Goal: Information Seeking & Learning: Check status

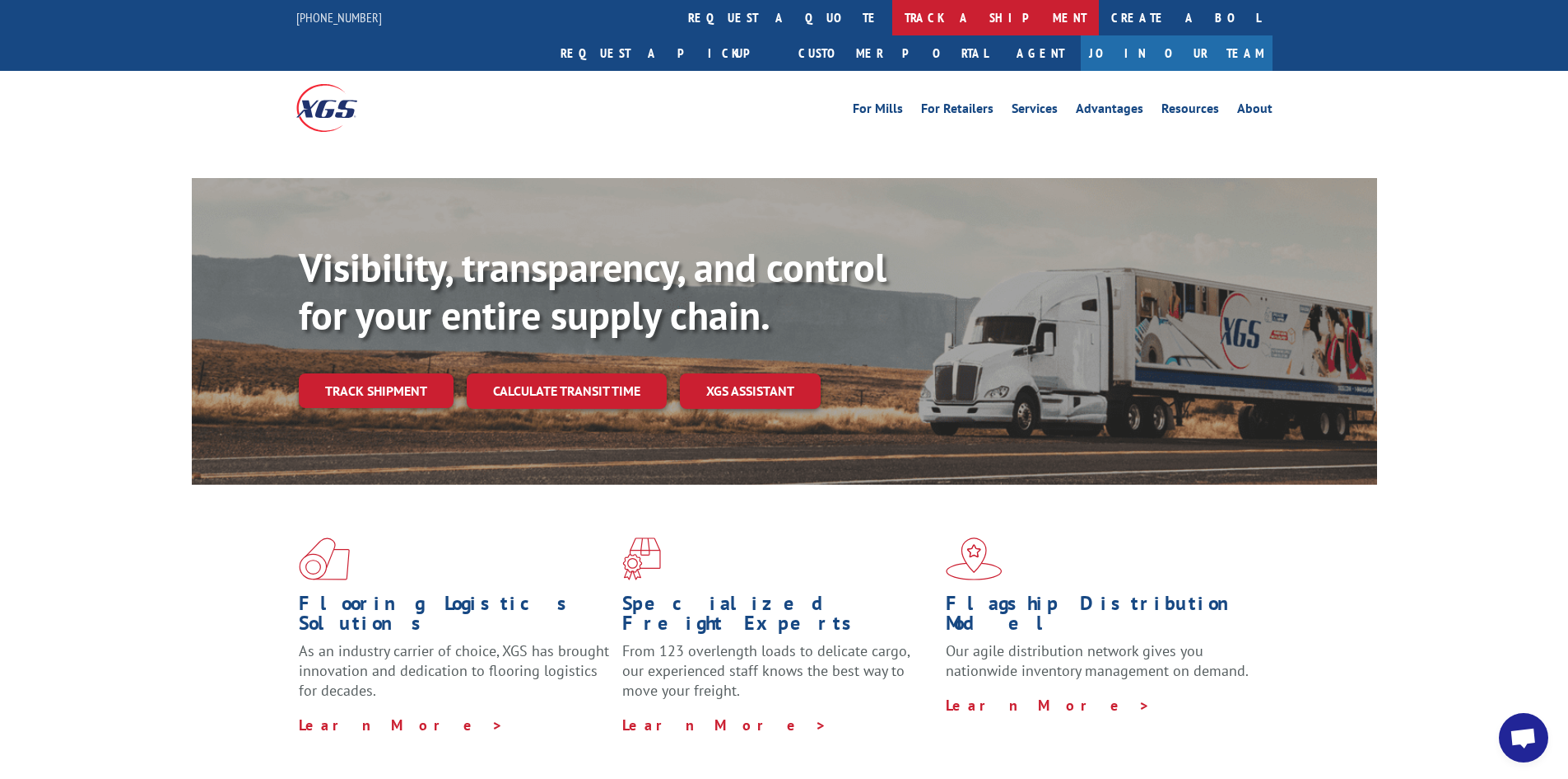
click at [893, 19] on link "track a shipment" at bounding box center [996, 18] width 207 height 36
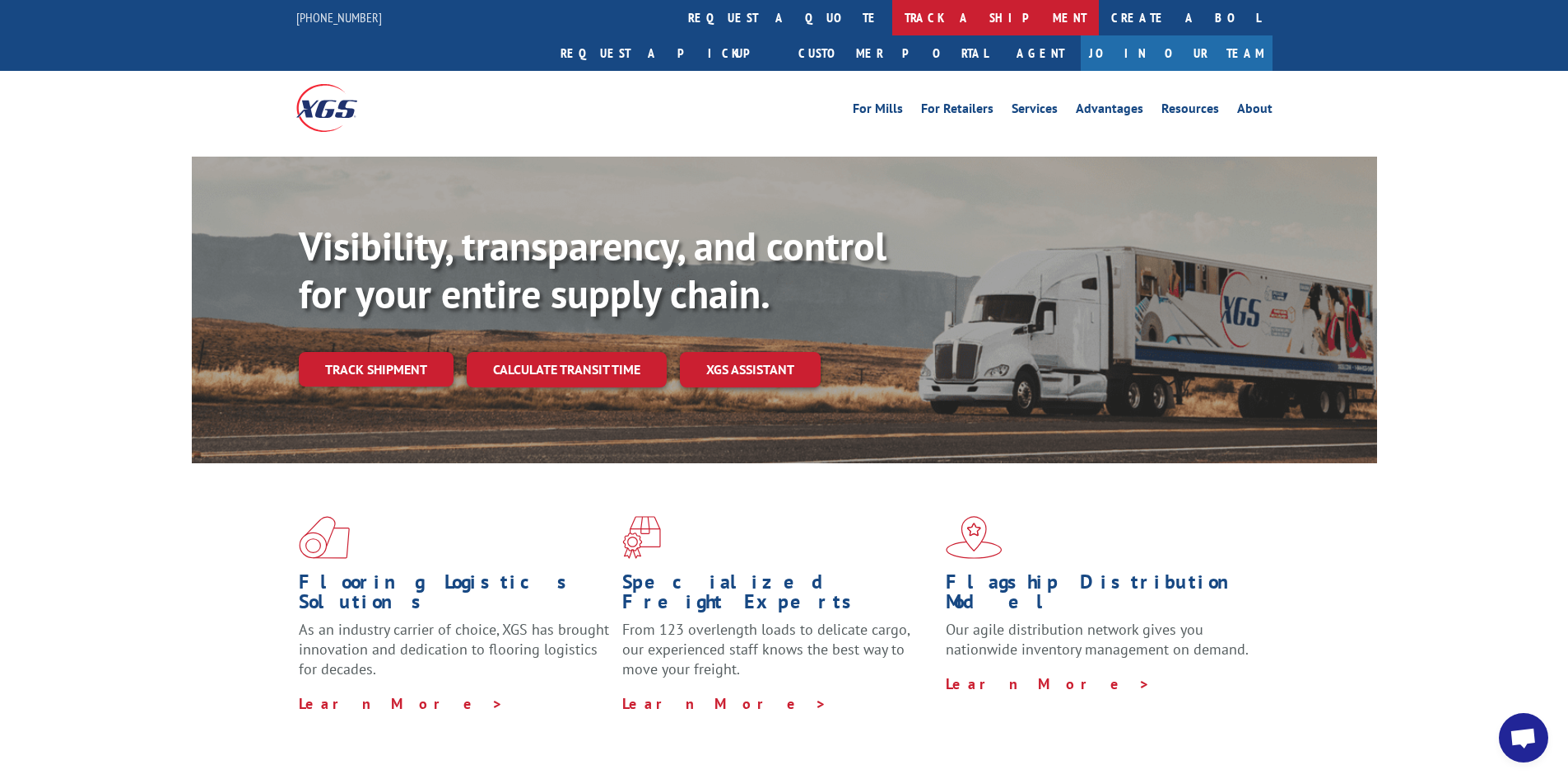
click at [893, 12] on link "track a shipment" at bounding box center [996, 18] width 207 height 36
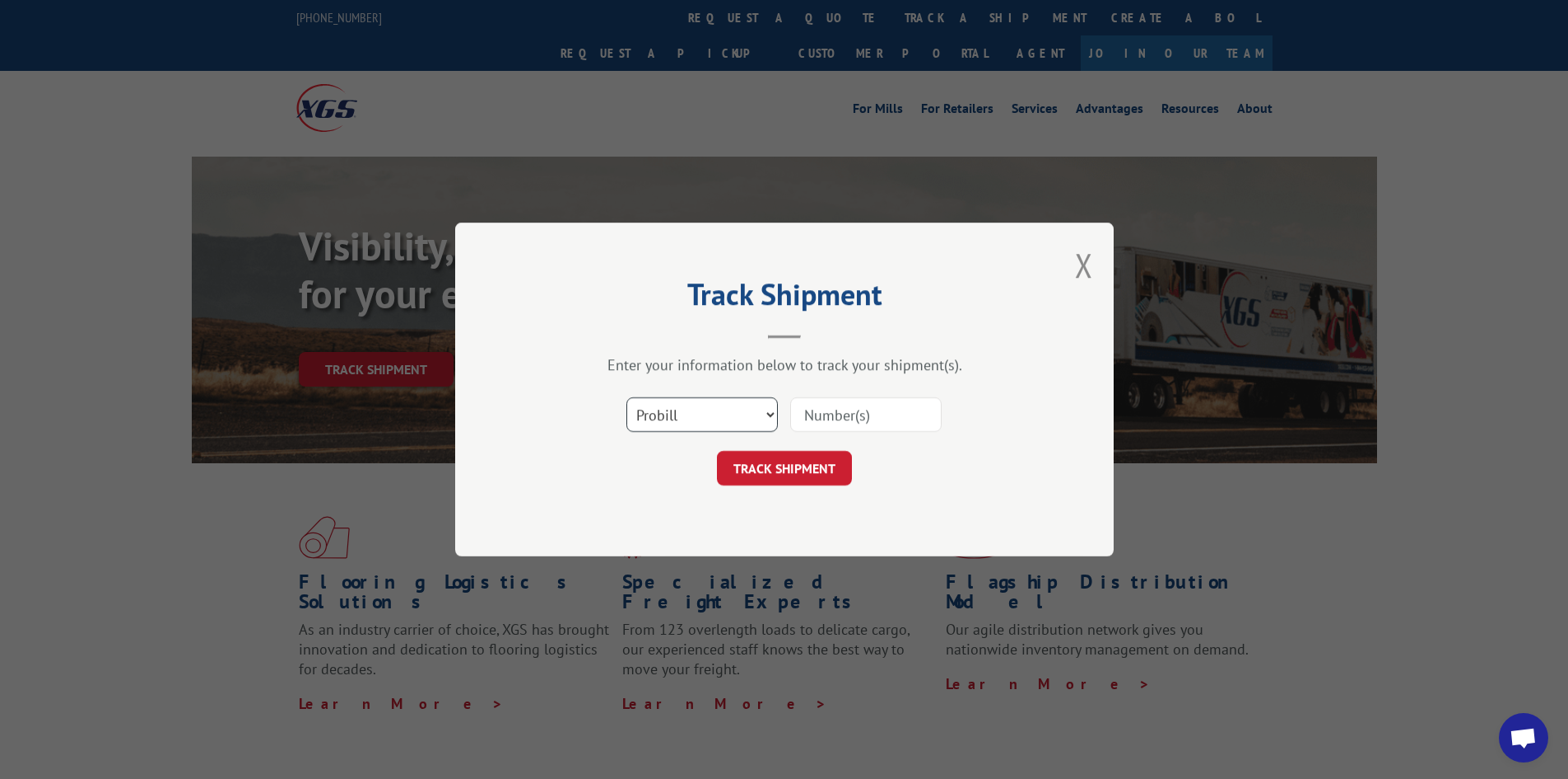
click at [707, 412] on select "Select category... Probill BOL PO" at bounding box center [702, 414] width 151 height 35
select select "po"
click at [626, 397] on select "Select category... Probill BOL PO" at bounding box center [702, 414] width 151 height 35
click at [816, 444] on form "Select category... Probill BOL PO TRACK SHIPMENT" at bounding box center [784, 436] width 494 height 98
click at [821, 424] on input at bounding box center [866, 414] width 151 height 35
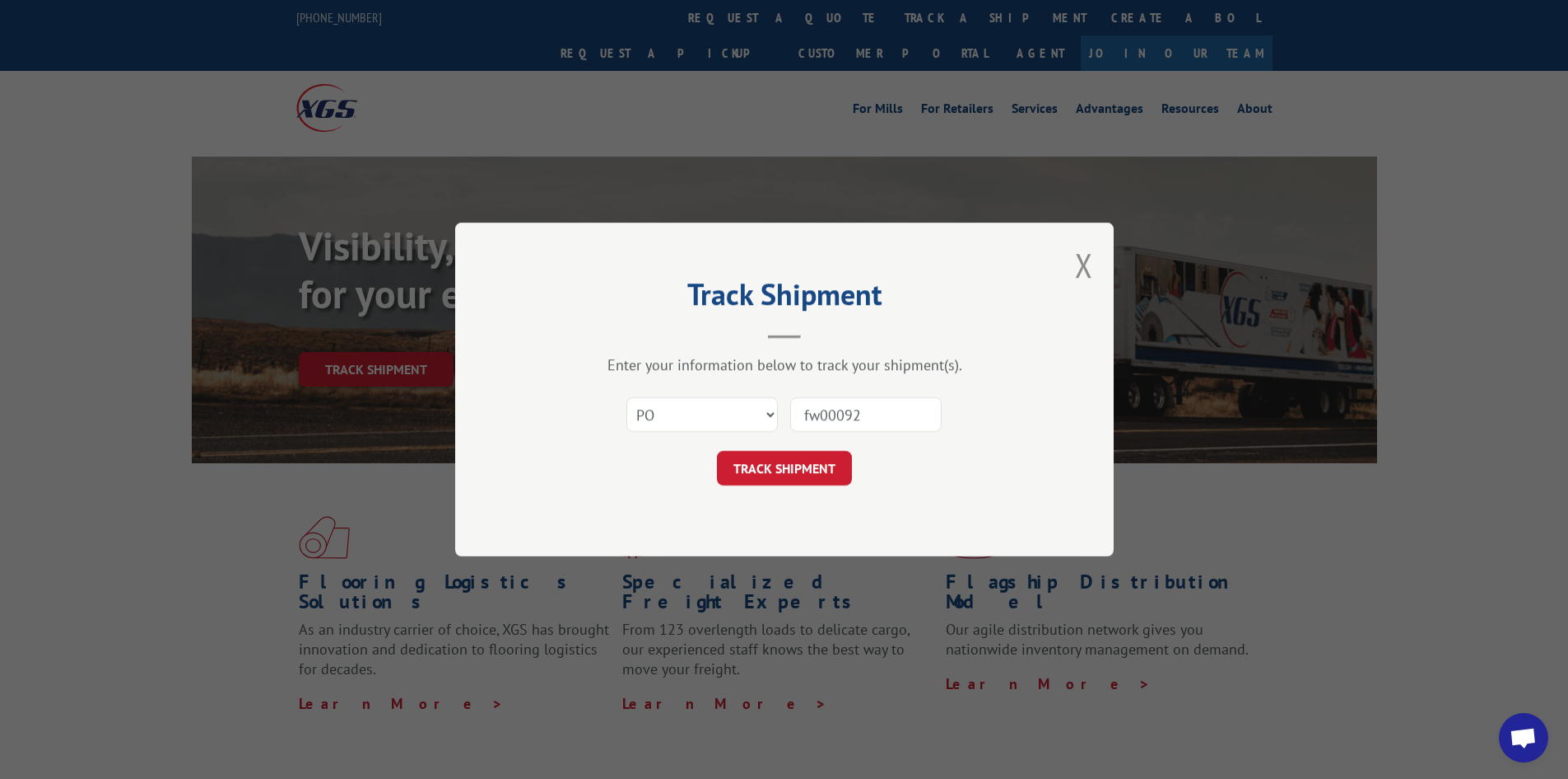
type input "fw000927"
click button "TRACK SHIPMENT" at bounding box center [784, 468] width 135 height 35
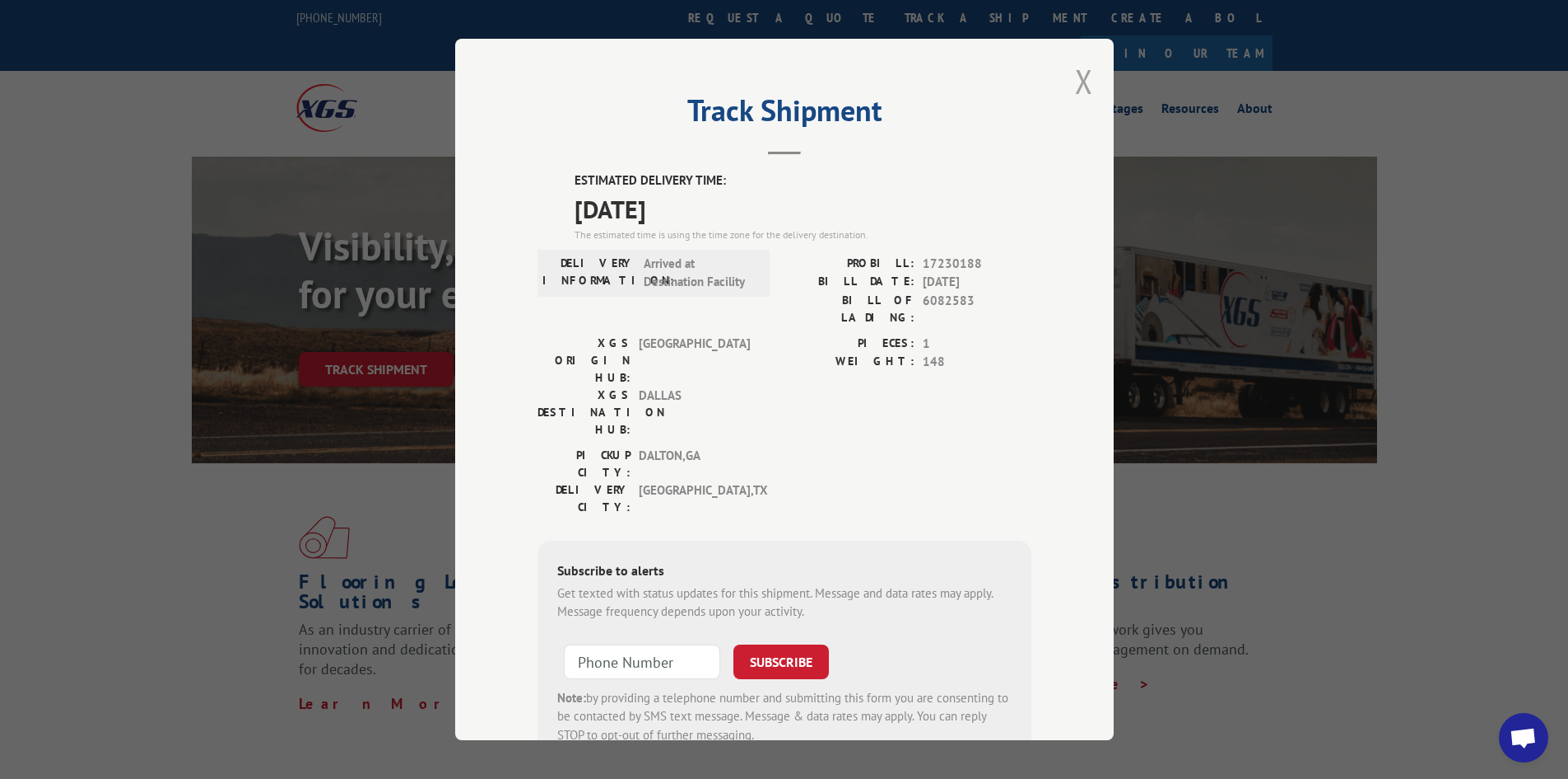
click at [1075, 78] on button "Close modal" at bounding box center [1084, 82] width 18 height 44
